Goal: Task Accomplishment & Management: Use online tool/utility

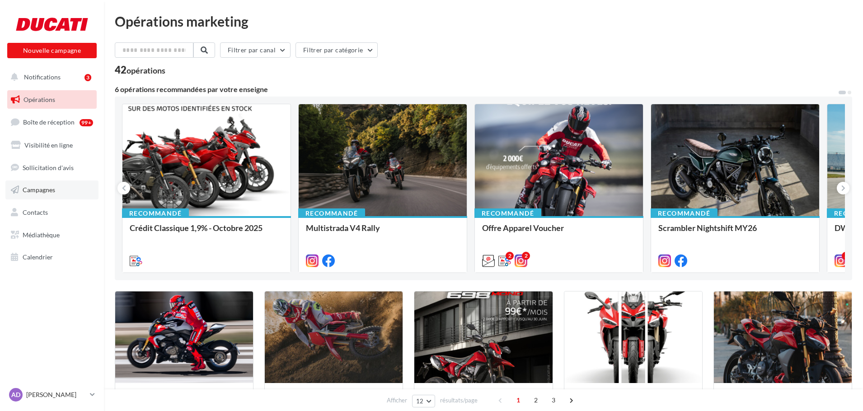
click at [41, 187] on span "Campagnes" at bounding box center [39, 190] width 33 height 8
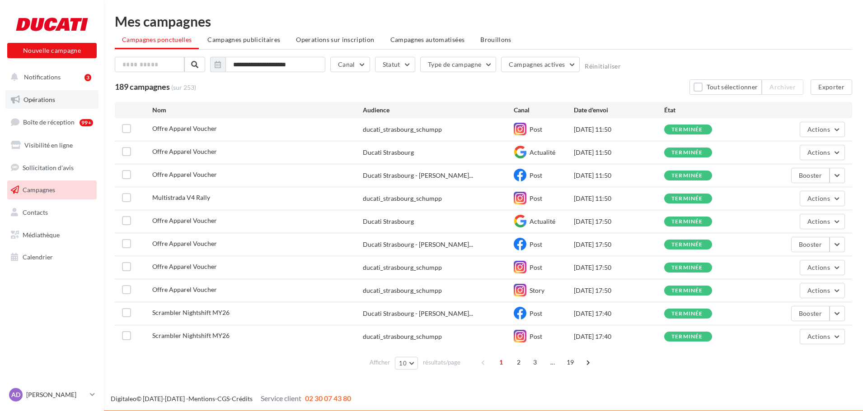
click at [28, 106] on link "Opérations" at bounding box center [51, 99] width 93 height 19
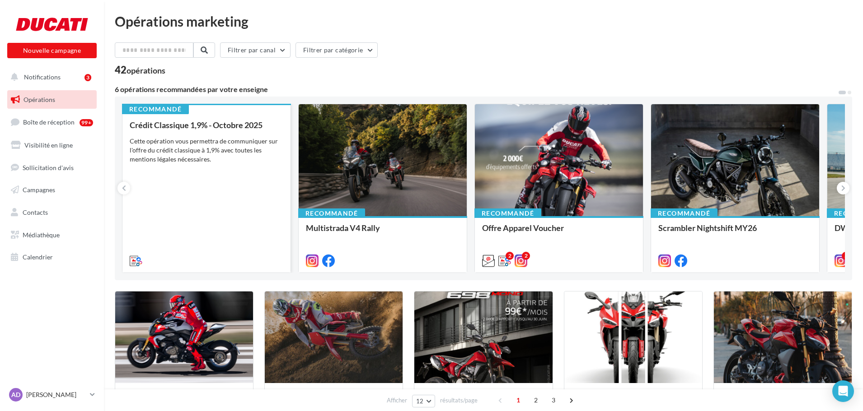
click at [191, 182] on div "Crédit Classique 1,9% - Octobre 2025 Cette opération vous permettra de communiq…" at bounding box center [207, 193] width 154 height 144
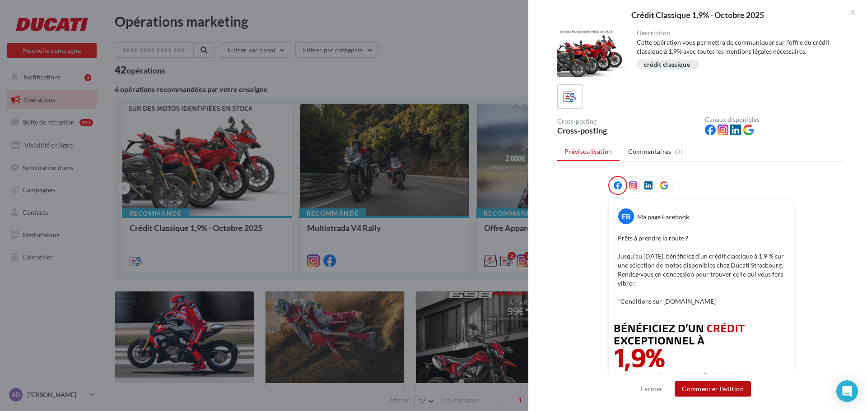
click at [709, 391] on button "Commencer l'édition" at bounding box center [713, 389] width 76 height 15
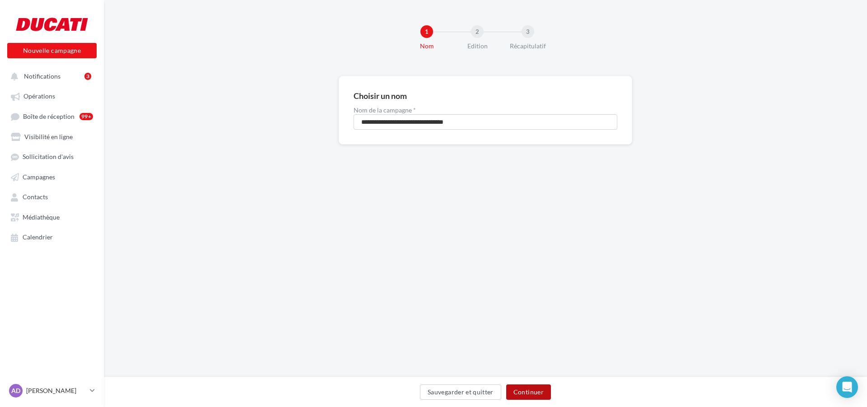
click at [533, 397] on button "Continuer" at bounding box center [528, 391] width 45 height 15
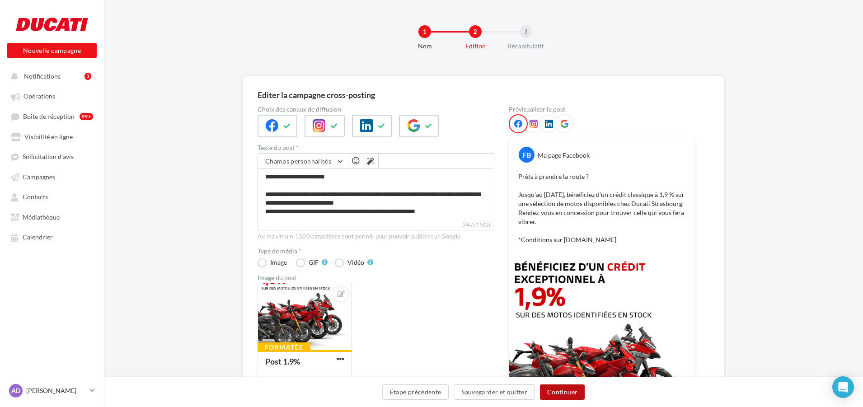
click at [562, 391] on button "Continuer" at bounding box center [562, 391] width 45 height 15
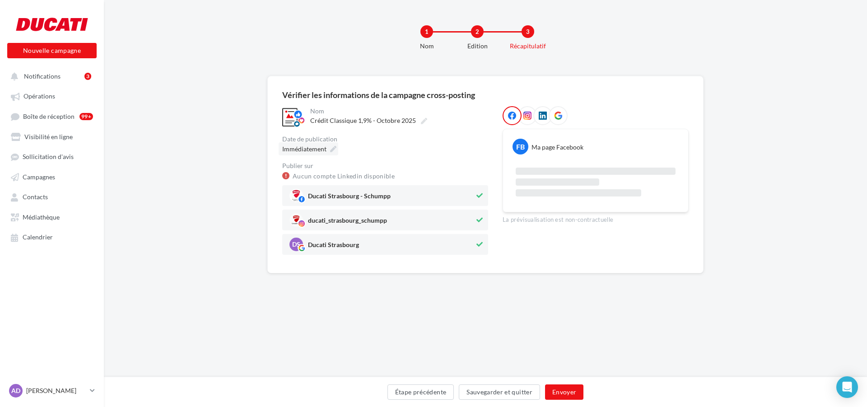
click at [335, 150] on div "Immédiatement" at bounding box center [309, 148] width 60 height 13
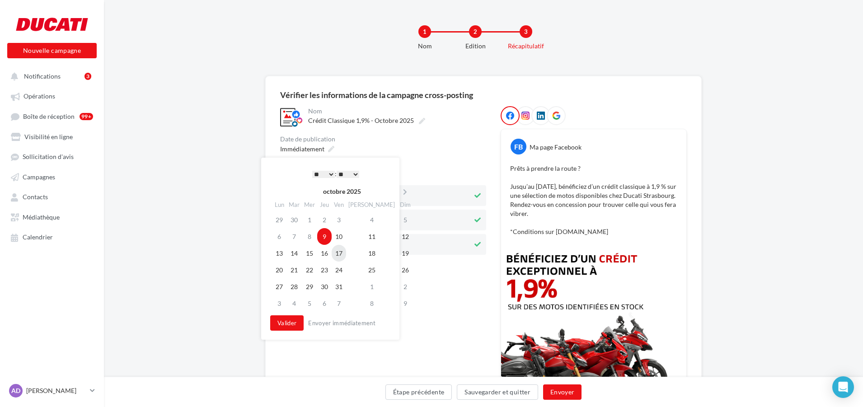
click at [346, 258] on td "17" at bounding box center [338, 253] width 14 height 17
click at [331, 234] on td "9" at bounding box center [324, 236] width 14 height 17
click at [329, 173] on select "* * * * * * * * * * ** ** ** ** ** ** ** ** ** ** ** ** ** **" at bounding box center [323, 174] width 23 height 7
click at [350, 177] on select "** ** ** ** ** **" at bounding box center [347, 174] width 23 height 7
click at [279, 325] on button "Valider" at bounding box center [286, 322] width 33 height 15
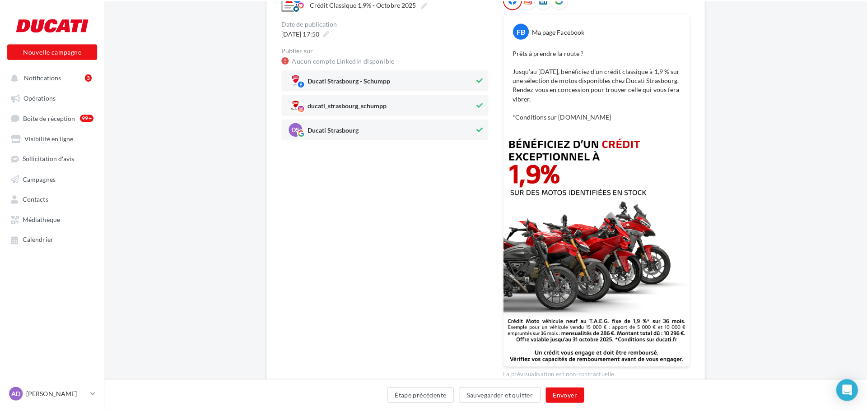
scroll to position [135, 0]
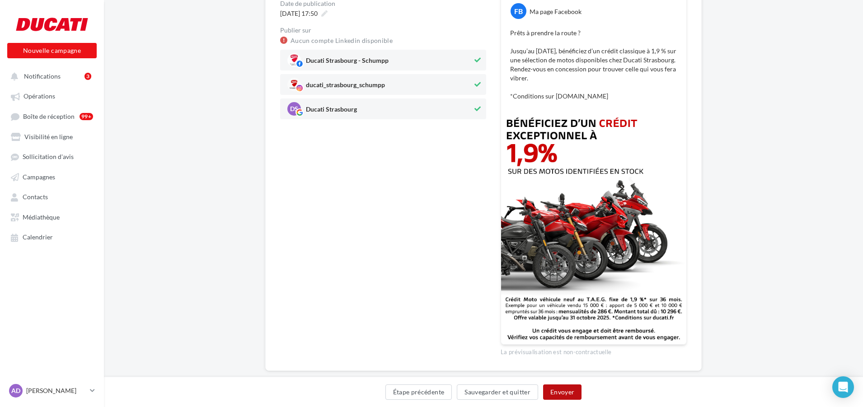
click at [567, 396] on button "Envoyer" at bounding box center [562, 391] width 38 height 15
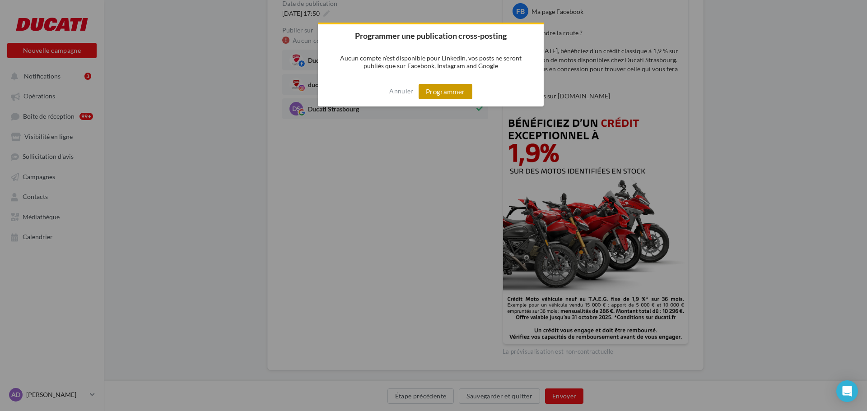
click at [455, 97] on button "Programmer" at bounding box center [446, 91] width 54 height 15
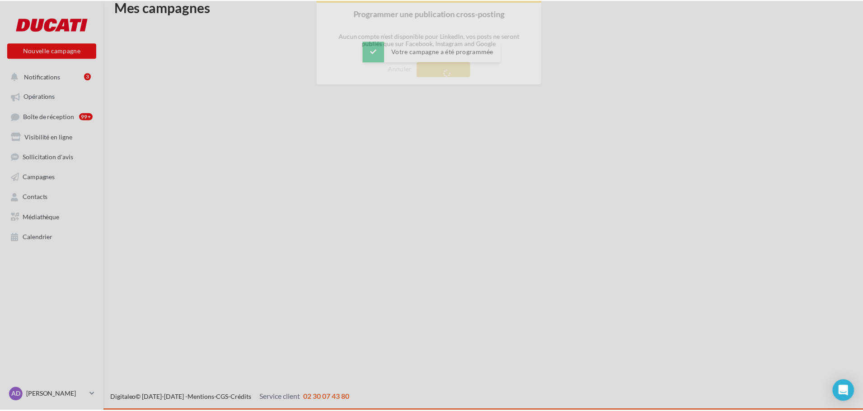
scroll to position [14, 0]
